Goal: Information Seeking & Learning: Check status

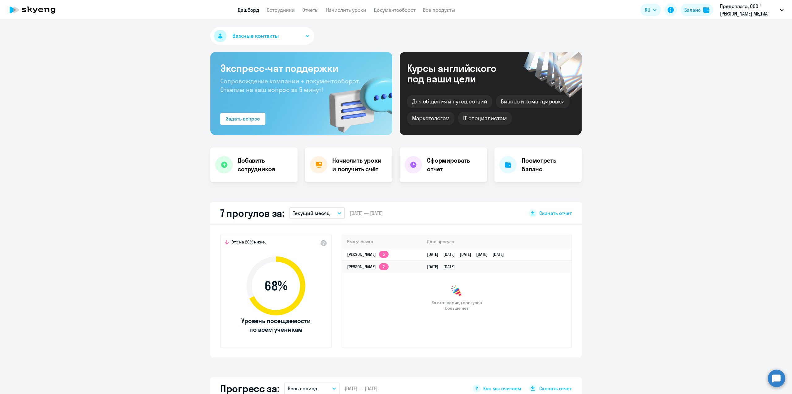
select select "30"
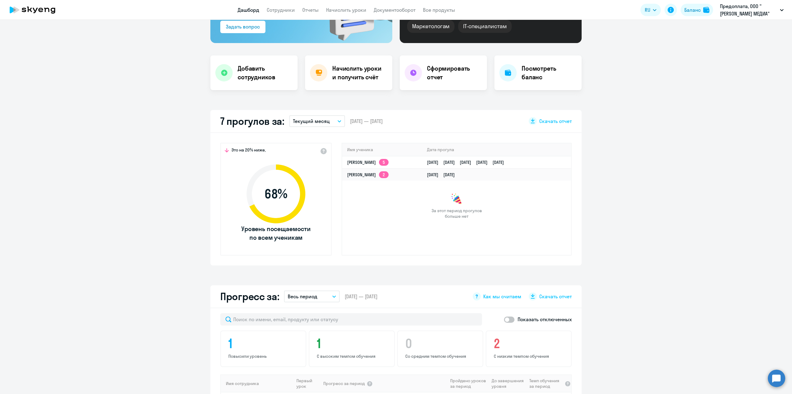
scroll to position [92, 0]
drag, startPoint x: 354, startPoint y: 160, endPoint x: 566, endPoint y: 163, distance: 211.5
click at [566, 163] on tr "[PERSON_NAME] 5 [DATE] [DATE] [DATE] [DATE] [DATE]" at bounding box center [456, 162] width 229 height 12
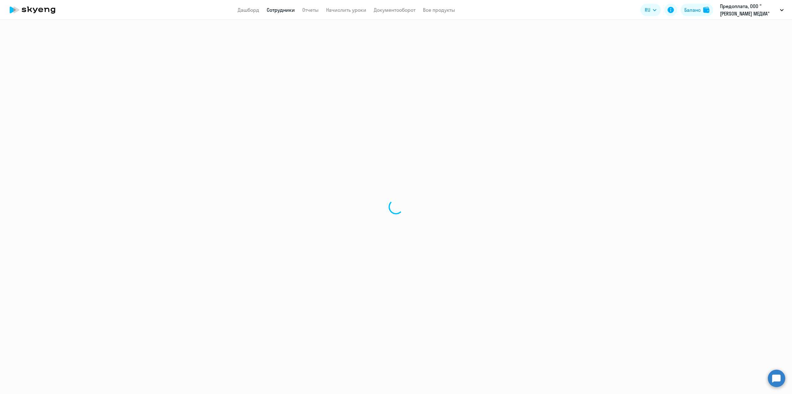
select select "english"
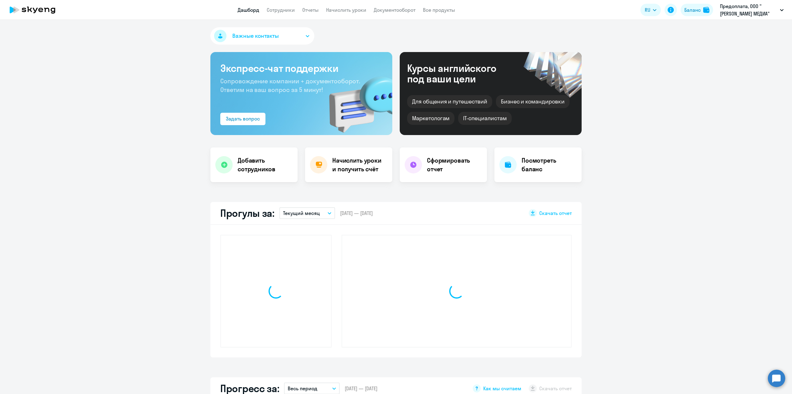
select select "30"
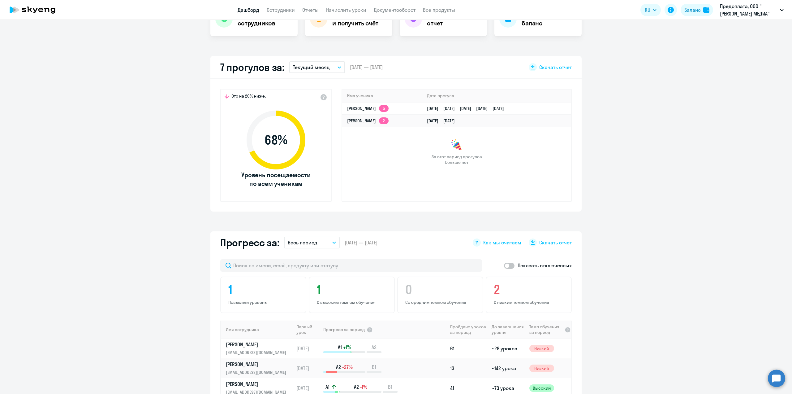
scroll to position [145, 0]
drag, startPoint x: 573, startPoint y: 108, endPoint x: 349, endPoint y: 108, distance: 224.4
click at [349, 108] on div "Это на 20% ниже, 68 % Уровень посещаемости по всем ученикам Имя ученика Дата пр…" at bounding box center [396, 146] width 371 height 132
copy table "Имя ученика [PERSON_NAME] прогула"
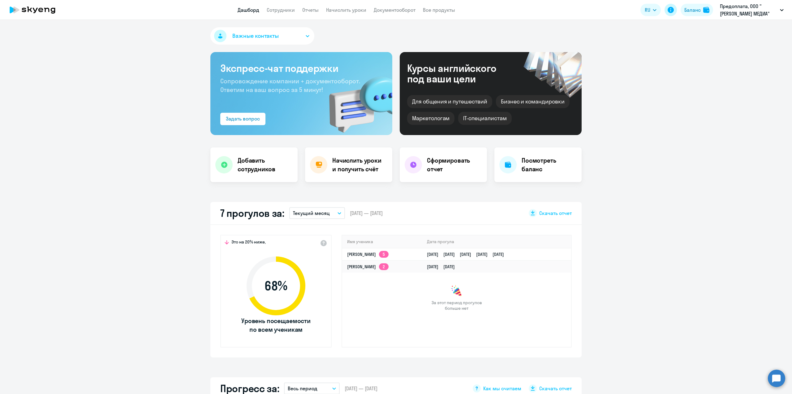
scroll to position [0, 0]
